Goal: Transaction & Acquisition: Purchase product/service

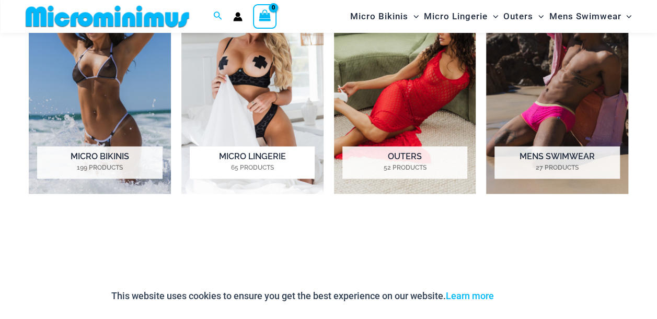
scroll to position [859, 0]
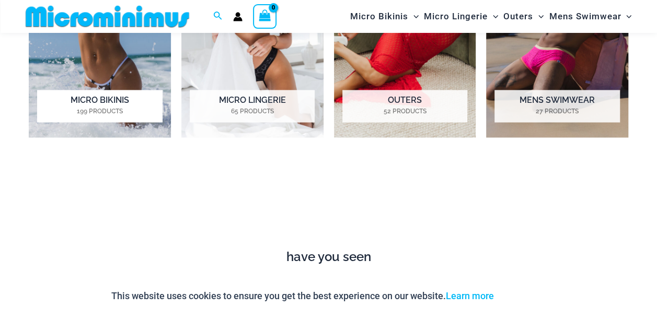
click at [96, 65] on img "Visit product category Micro Bikinis" at bounding box center [100, 27] width 142 height 221
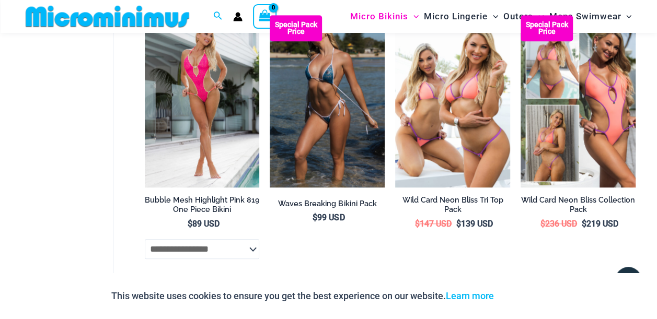
scroll to position [2604, 0]
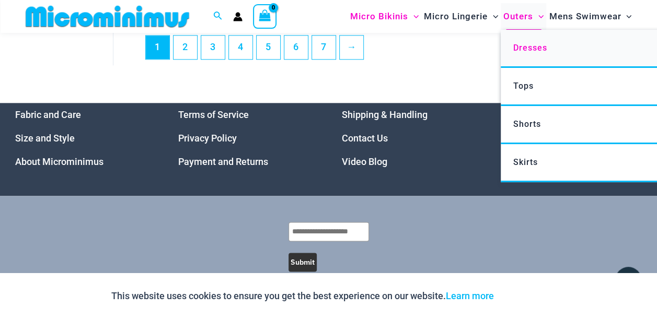
click at [522, 56] on link "Dresses" at bounding box center [656, 49] width 311 height 38
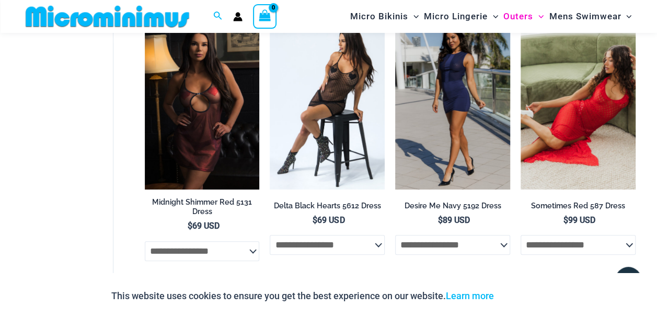
scroll to position [70, 0]
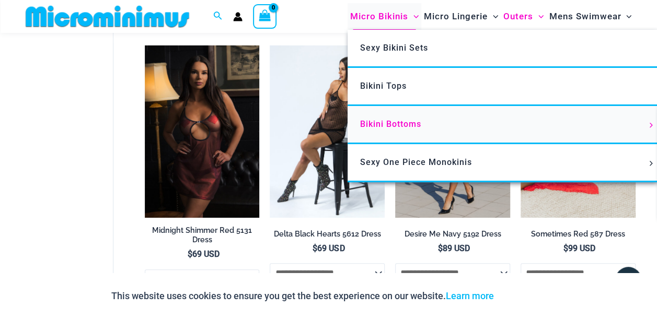
click at [381, 120] on span "Bikini Bottoms" at bounding box center [390, 124] width 61 height 10
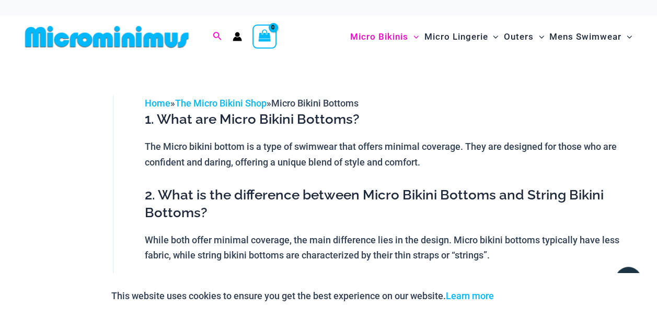
click at [213, 36] on icon "Search icon link" at bounding box center [217, 36] width 8 height 8
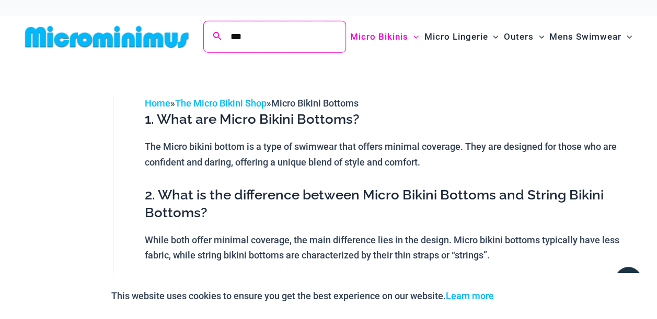
type input "***"
click button "Search" at bounding box center [0, 0] width 0 height 0
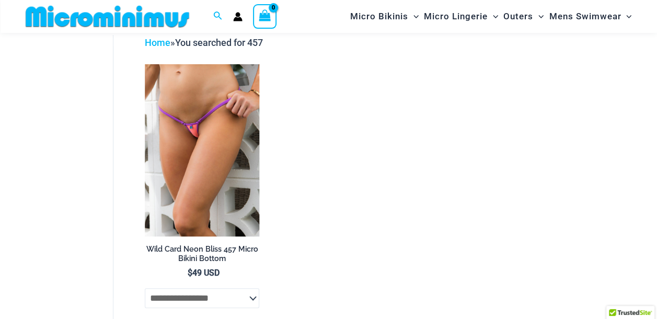
scroll to position [51, 0]
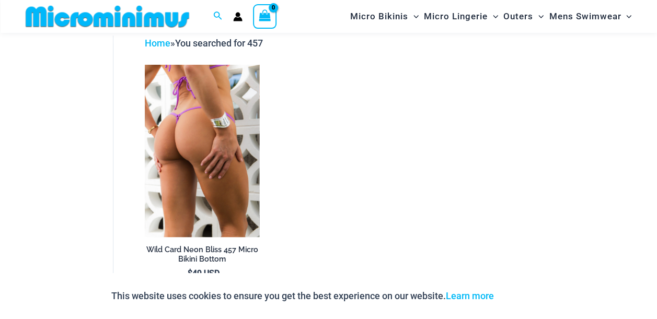
click at [198, 131] on img at bounding box center [202, 151] width 115 height 172
